Goal: Find specific page/section: Find specific page/section

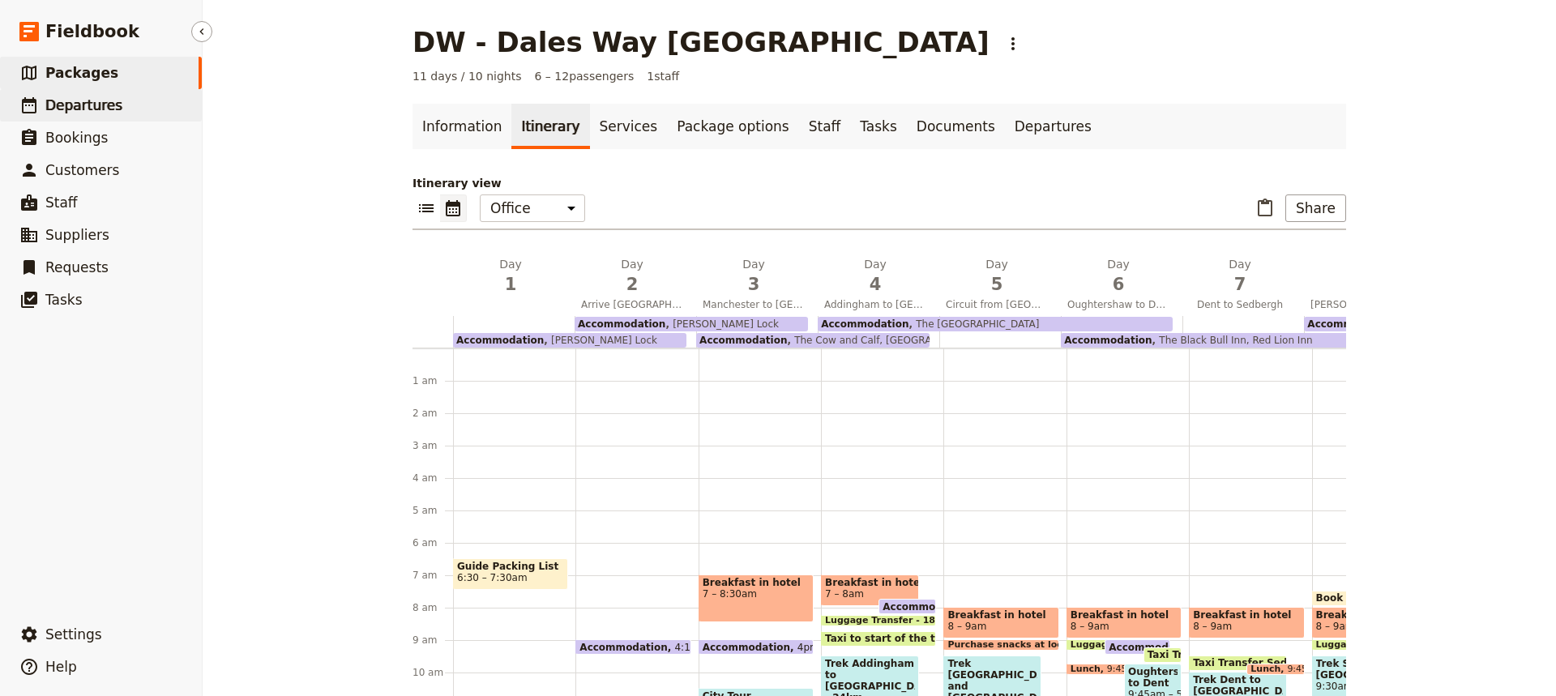
scroll to position [156, 0]
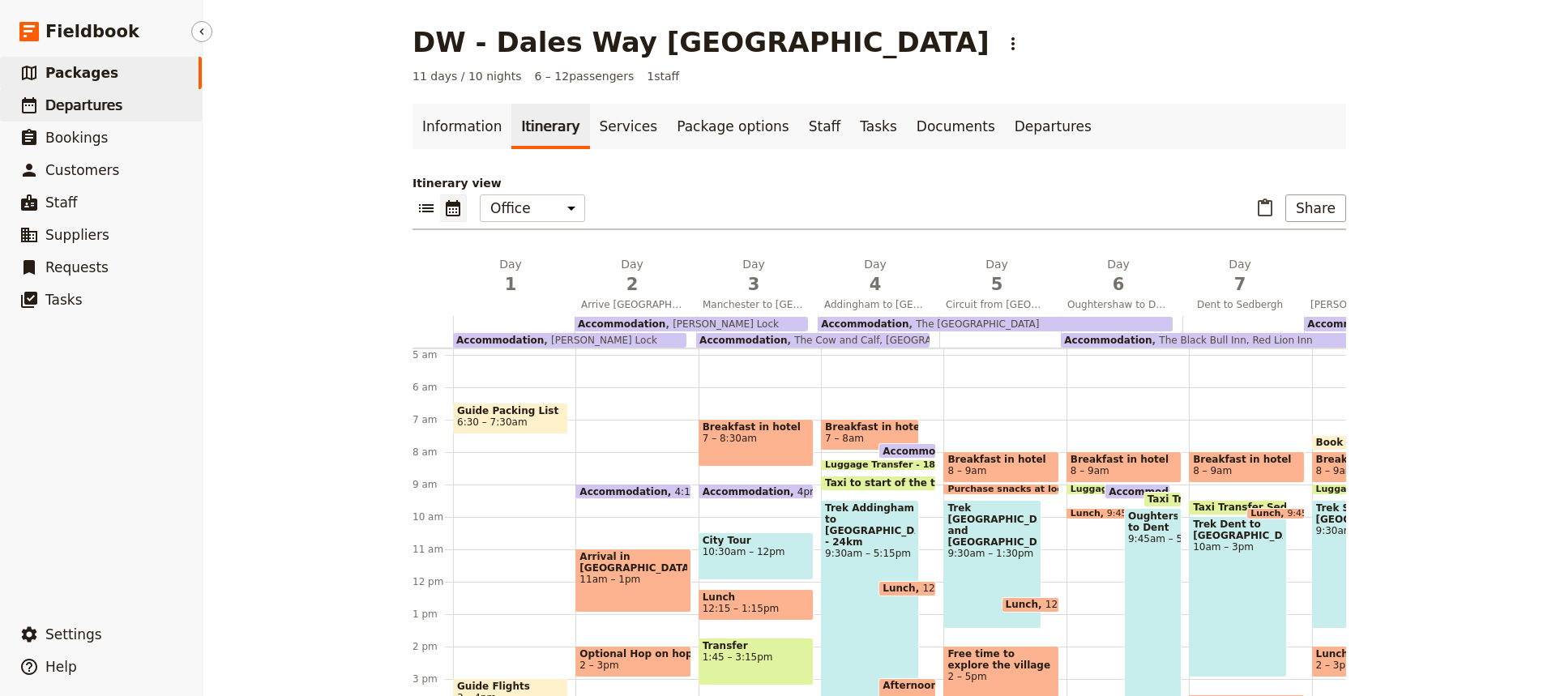
click at [75, 102] on span "Departures" at bounding box center [83, 105] width 77 height 16
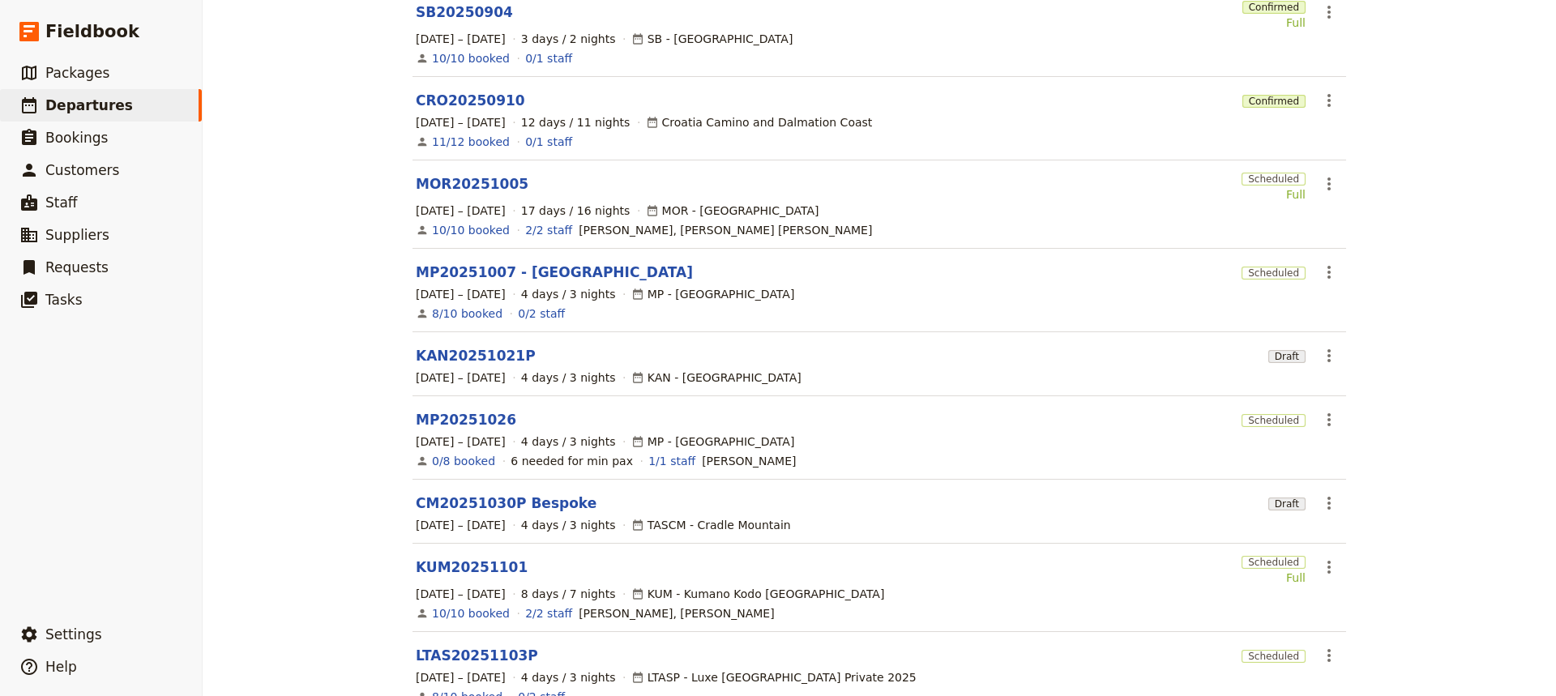
scroll to position [350, 0]
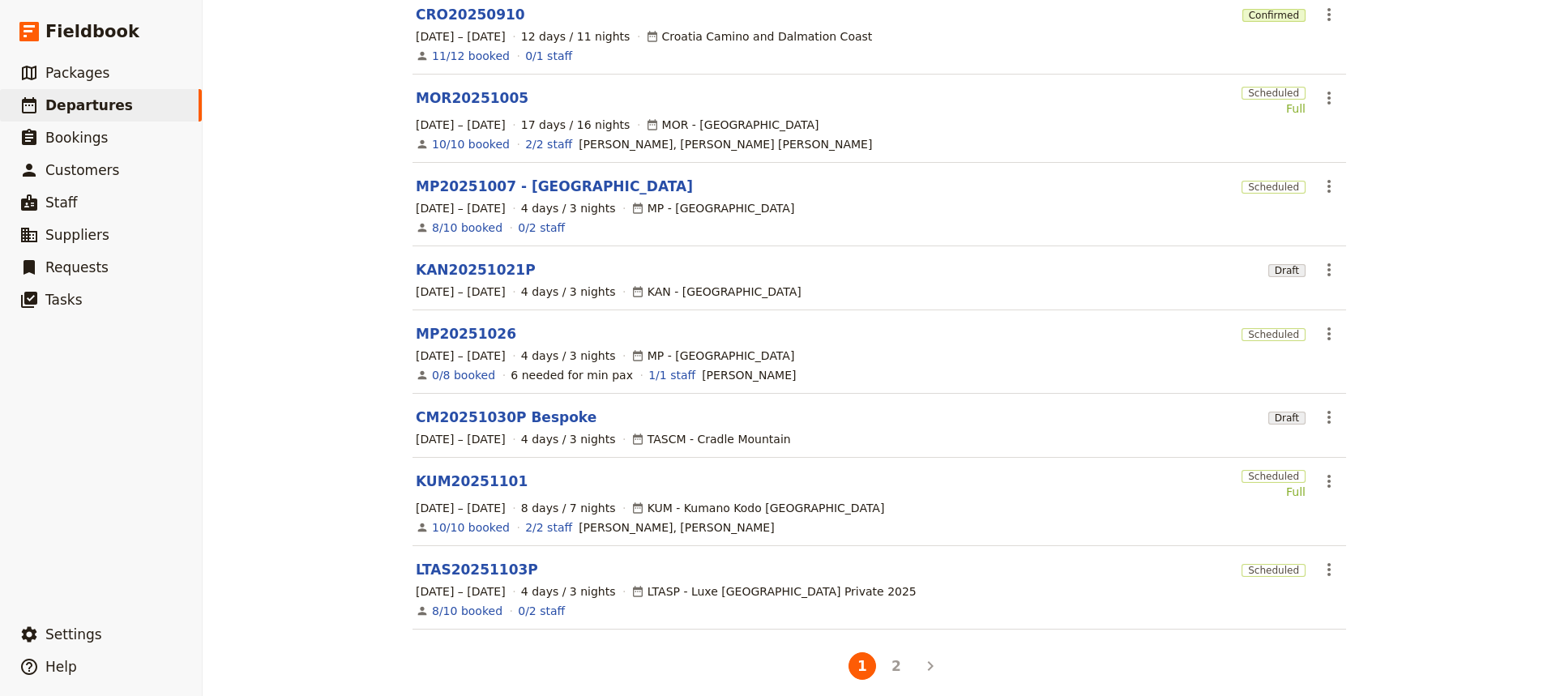
click at [892, 682] on main "Departures Create a Departure Assigned to Active Date range This week Next week…" at bounding box center [879, 179] width 973 height 1059
click at [889, 684] on main "Departures Create a Departure Assigned to Active Date range This week Next week…" at bounding box center [879, 179] width 973 height 1059
click at [926, 689] on main "Departures Create a Departure Assigned to Active Date range This week Next week…" at bounding box center [879, 179] width 973 height 1059
click at [889, 652] on button "2" at bounding box center [897, 666] width 28 height 28
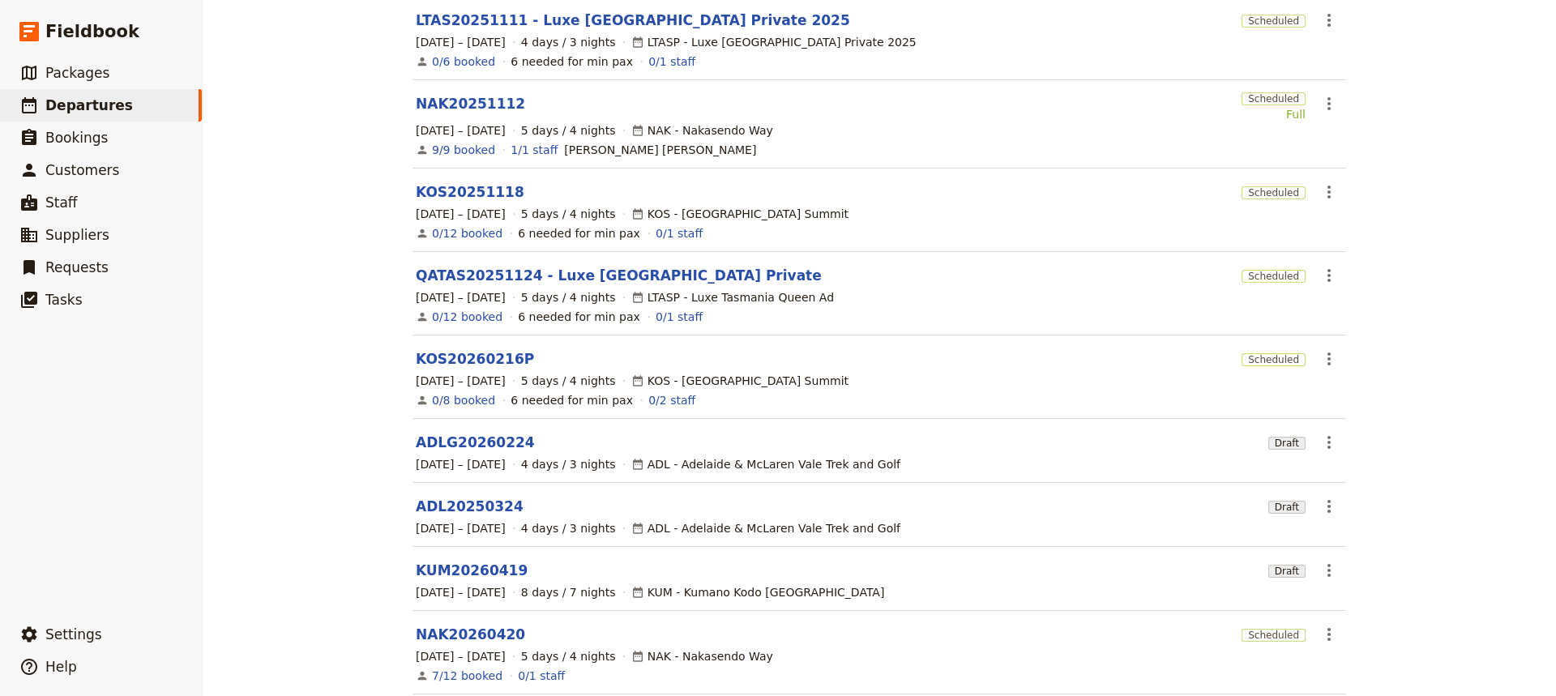
scroll to position [163, 0]
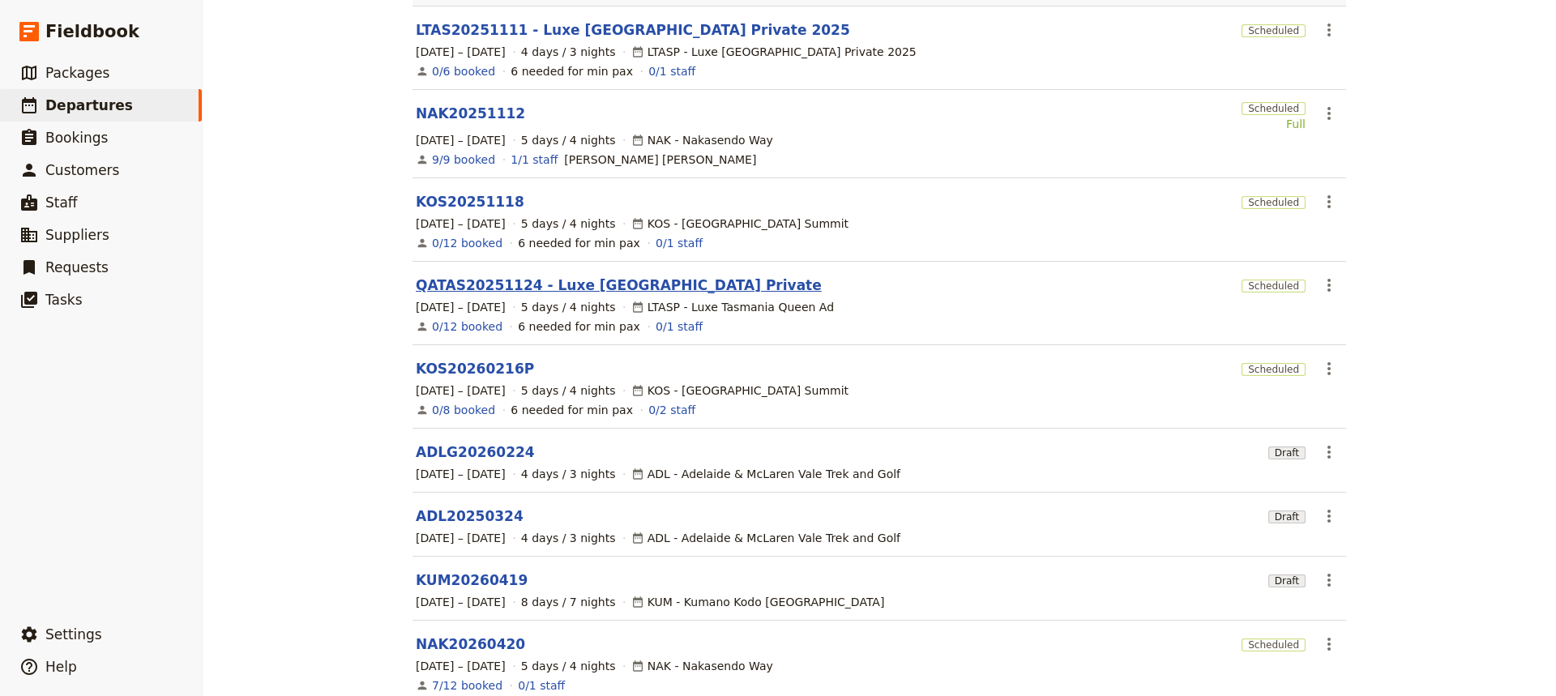
click at [451, 276] on link "QATAS20251124 - Luxe [GEOGRAPHIC_DATA] Private" at bounding box center [619, 285] width 406 height 19
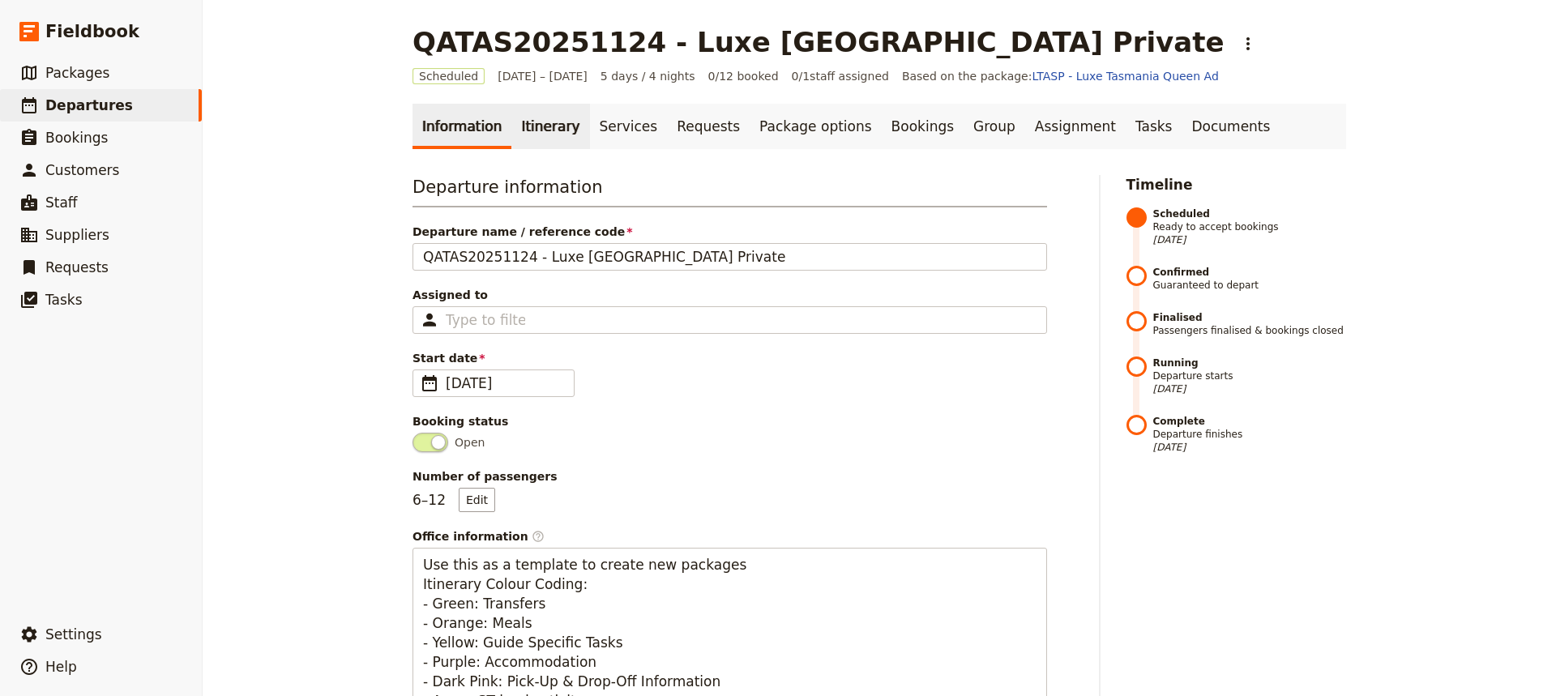
click at [525, 122] on link "Itinerary" at bounding box center [550, 126] width 78 height 45
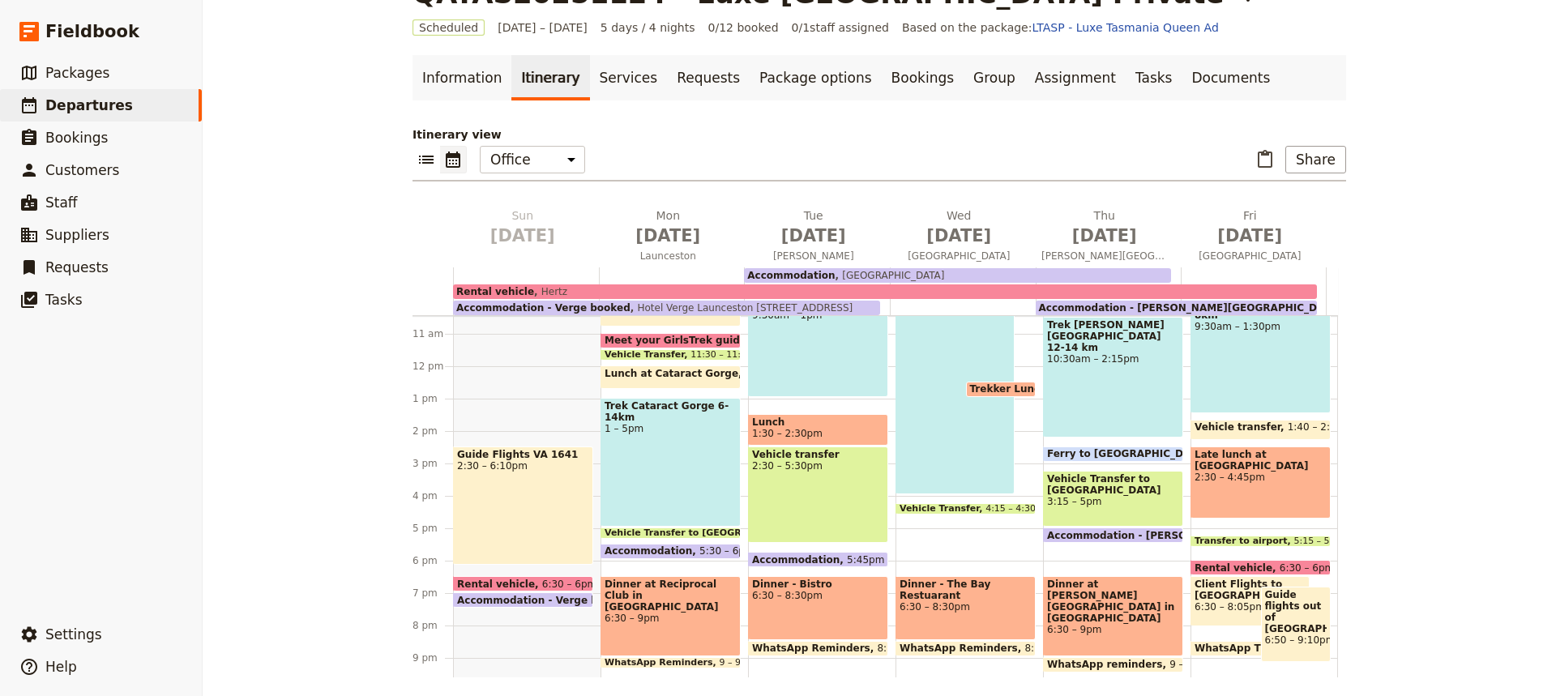
scroll to position [338, 0]
click at [530, 464] on span "2:30 – 6:10pm" at bounding box center [523, 466] width 132 height 11
